Goal: Information Seeking & Learning: Learn about a topic

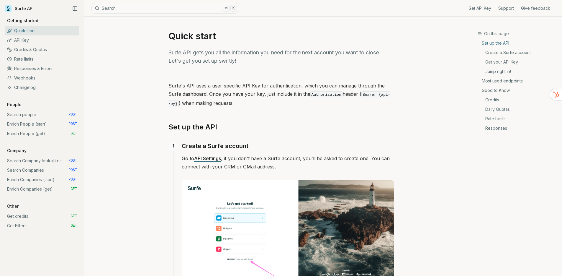
click at [115, 9] on button "Search ⌘ K" at bounding box center [166, 8] width 148 height 11
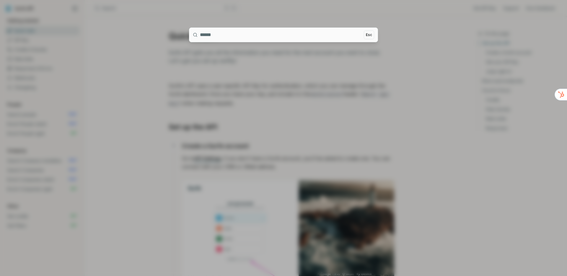
drag, startPoint x: 115, startPoint y: 9, endPoint x: 111, endPoint y: 9, distance: 3.6
click at [111, 9] on div at bounding box center [283, 138] width 567 height 276
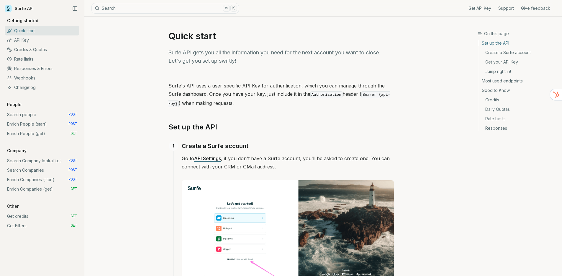
click at [140, 9] on button "Search ⌘ K" at bounding box center [166, 8] width 148 height 11
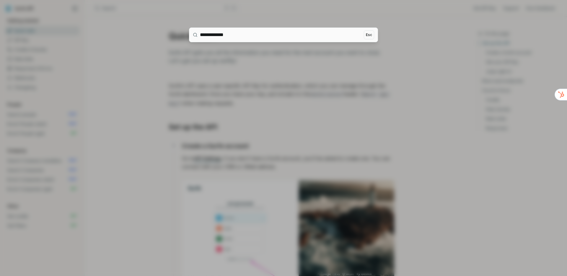
click at [226, 35] on input "**********" at bounding box center [281, 35] width 162 height 14
click at [218, 34] on input "**********" at bounding box center [281, 35] width 162 height 14
drag, startPoint x: 216, startPoint y: 36, endPoint x: 201, endPoint y: 36, distance: 15.1
click at [202, 36] on input "**********" at bounding box center [281, 35] width 162 height 14
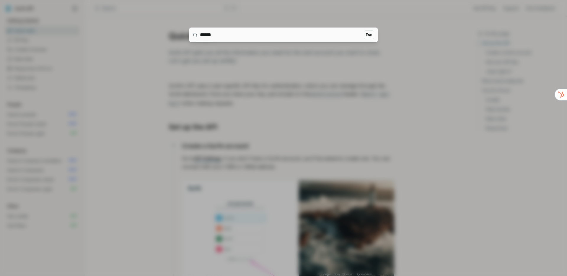
type input "******"
click at [213, 61] on div at bounding box center [283, 138] width 567 height 276
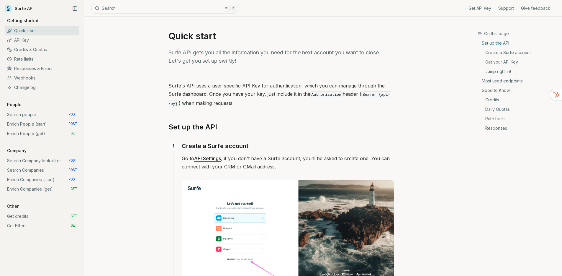
click at [504, 81] on link "Most used endpoints" at bounding box center [518, 80] width 79 height 9
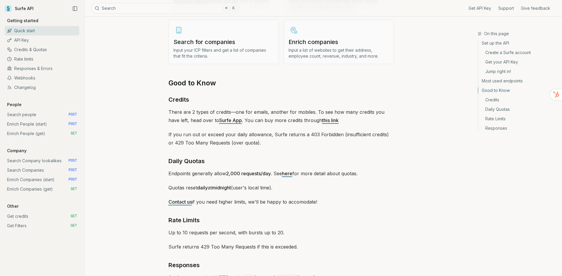
scroll to position [839, 0]
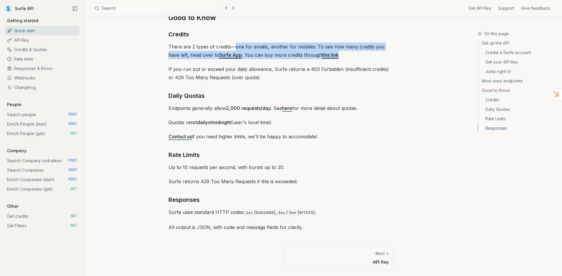
drag, startPoint x: 235, startPoint y: 46, endPoint x: 375, endPoint y: 56, distance: 140.6
click at [375, 56] on p "There are 2 types of credits—one for emails, another for mobiles. To see how ma…" at bounding box center [282, 51] width 226 height 17
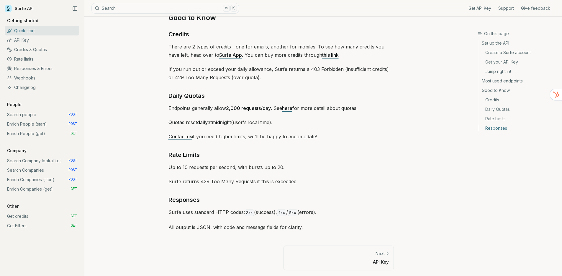
click at [272, 69] on p "If you run out or exceed your daily allowance, Surfe returns a 403 Forbidden (i…" at bounding box center [282, 73] width 226 height 17
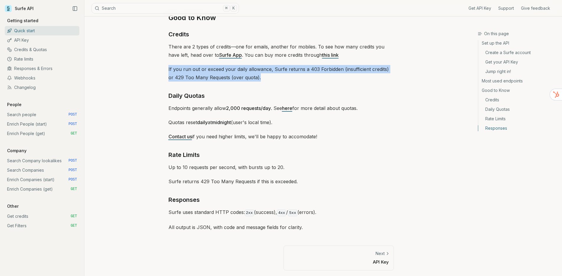
drag, startPoint x: 168, startPoint y: 69, endPoint x: 262, endPoint y: 78, distance: 94.5
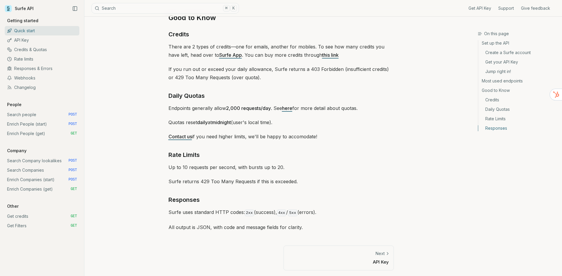
click at [200, 109] on p "Endpoints generally allow 2,000 requests/day . See here for more detail about q…" at bounding box center [282, 108] width 226 height 8
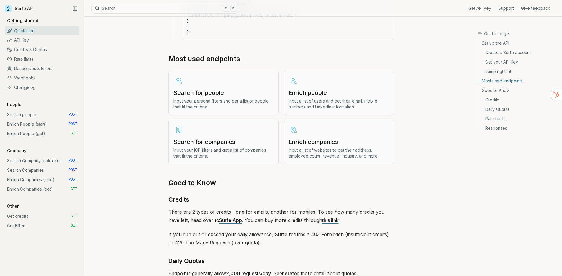
scroll to position [675, 0]
click at [309, 93] on h3 "Enrich people" at bounding box center [339, 92] width 100 height 8
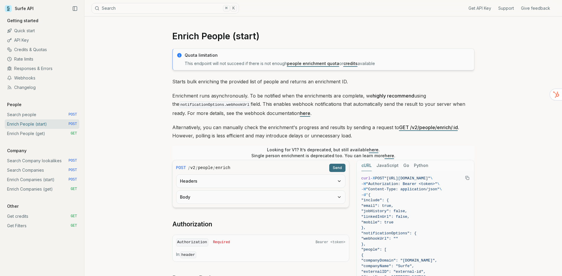
scroll to position [210, 0]
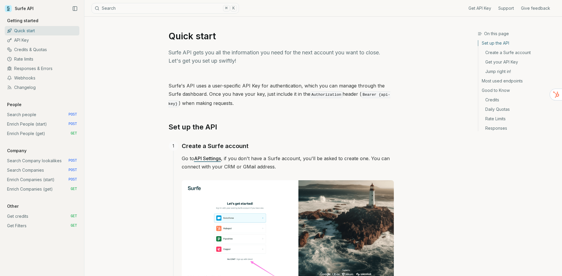
click at [497, 81] on link "Most used endpoints" at bounding box center [518, 80] width 79 height 9
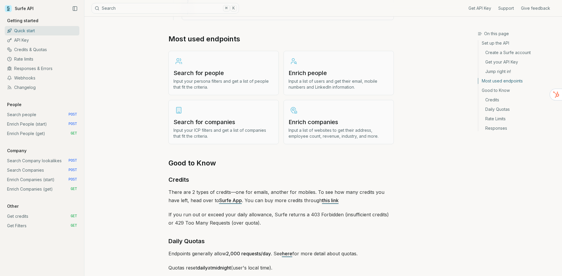
click at [213, 125] on link "Search for companies Input your ICP filters and get a list of companies that fi…" at bounding box center [224, 122] width 110 height 44
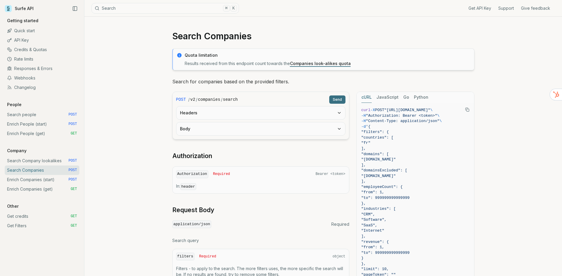
scroll to position [241, 0]
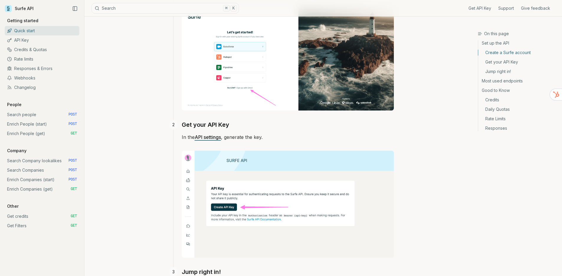
scroll to position [201, 0]
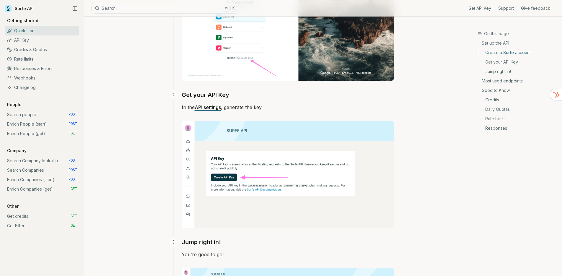
click at [24, 77] on link "Webhooks" at bounding box center [42, 77] width 75 height 9
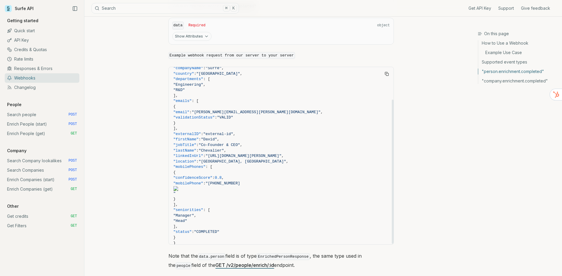
scroll to position [40, 0]
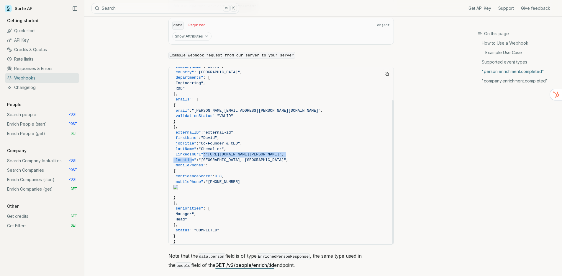
drag, startPoint x: 191, startPoint y: 155, endPoint x: 203, endPoint y: 152, distance: 12.2
click at [203, 152] on code "{ "eventType" : "person.enrichment.completed" , "data" : { "enrichmentID" : "01…" at bounding box center [282, 140] width 216 height 218
click at [176, 136] on span ""firstName"" at bounding box center [186, 138] width 25 height 4
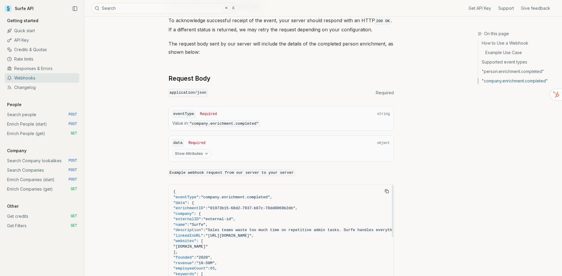
scroll to position [986, 0]
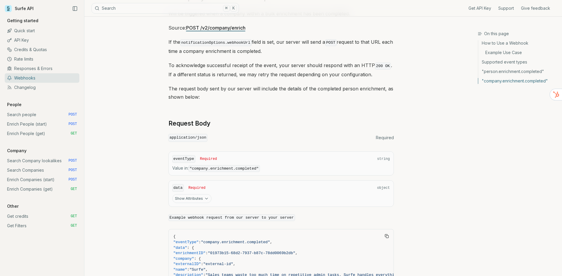
click at [125, 11] on button "Search ⌘ K" at bounding box center [166, 8] width 148 height 11
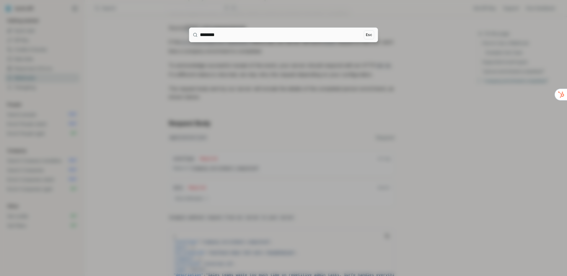
type input "********"
click at [212, 88] on div at bounding box center [283, 138] width 567 height 276
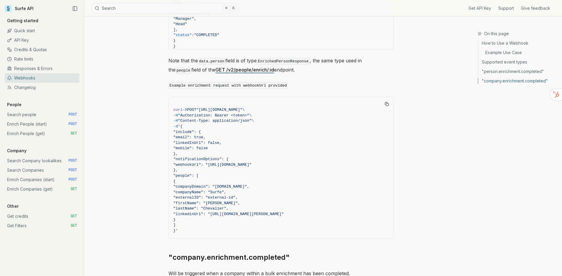
scroll to position [726, 0]
